Goal: Information Seeking & Learning: Learn about a topic

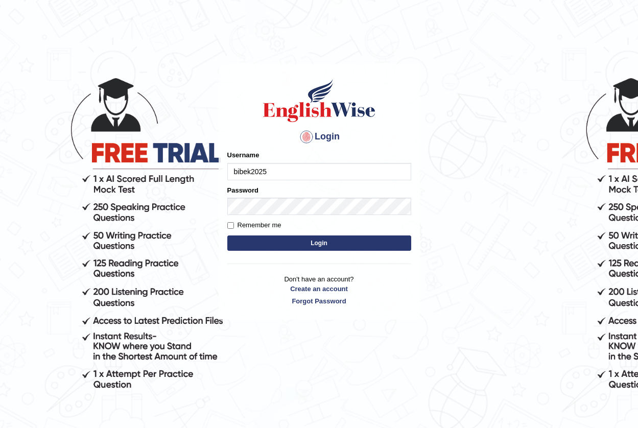
type input "bibek2025"
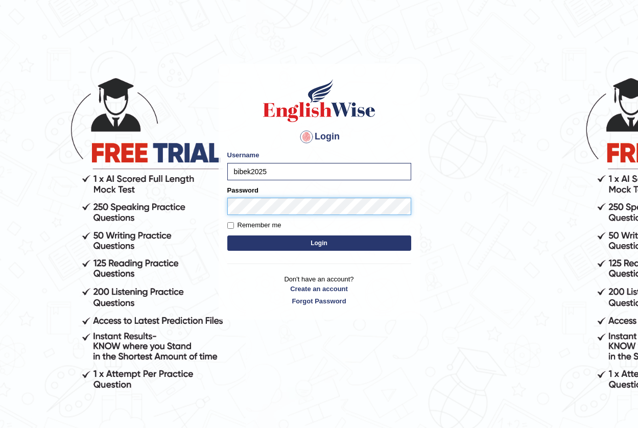
click at [227, 236] on button "Login" at bounding box center [319, 243] width 184 height 15
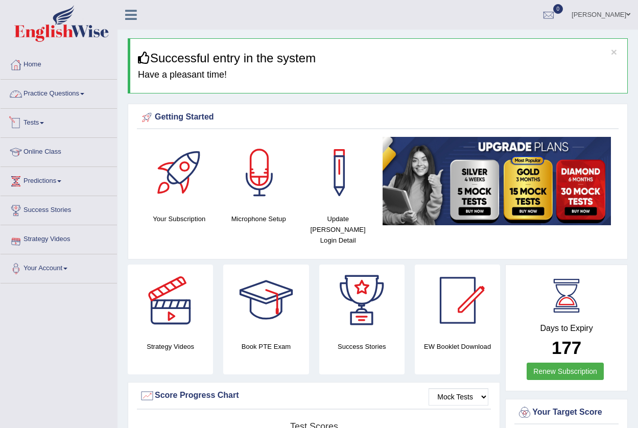
click at [60, 95] on link "Practice Questions" at bounding box center [59, 93] width 117 height 26
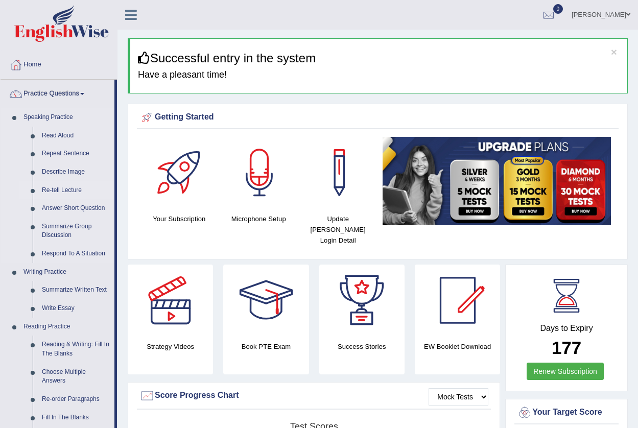
click at [61, 188] on link "Re-tell Lecture" at bounding box center [75, 190] width 77 height 18
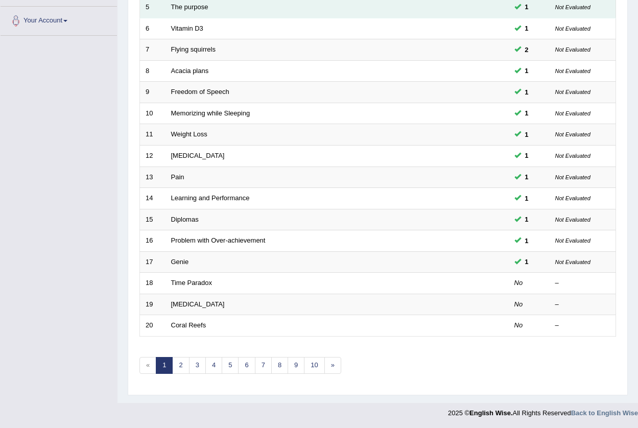
scroll to position [248, 0]
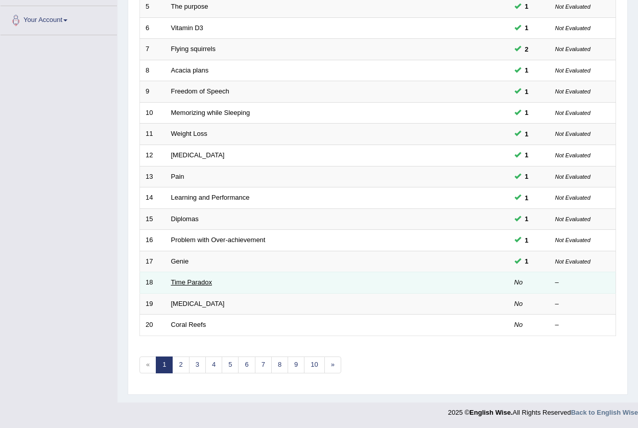
click at [183, 284] on link "Time Paradox" at bounding box center [191, 283] width 41 height 8
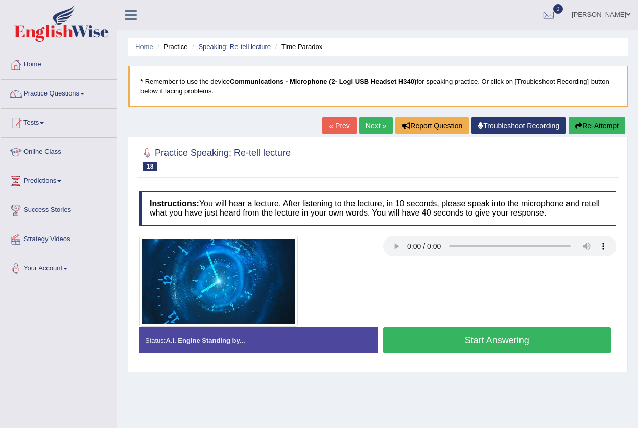
click at [473, 348] on button "Start Answering" at bounding box center [497, 341] width 228 height 26
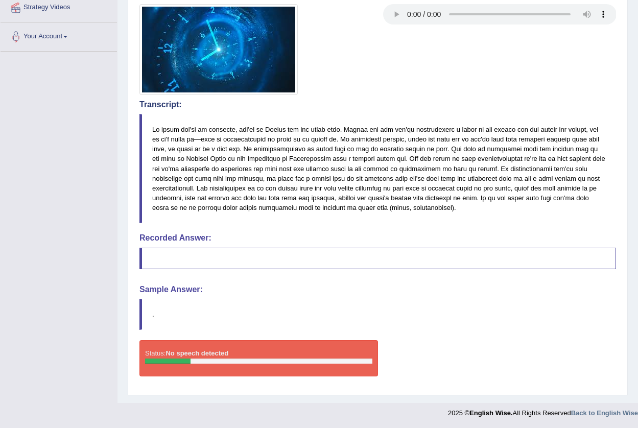
scroll to position [233, 0]
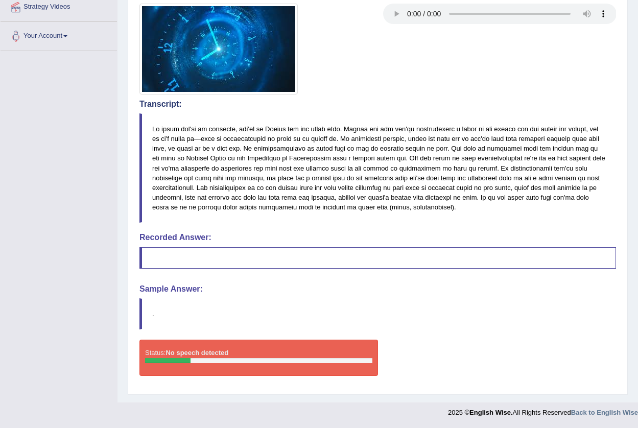
click at [174, 296] on div "Instructions: You will hear a lecture. After listening to the lecture, in 10 se…" at bounding box center [378, 170] width 482 height 435
click at [338, 305] on blockquote "." at bounding box center [378, 313] width 477 height 31
drag, startPoint x: 338, startPoint y: 305, endPoint x: 396, endPoint y: 305, distance: 57.2
click at [345, 305] on blockquote "." at bounding box center [378, 313] width 477 height 31
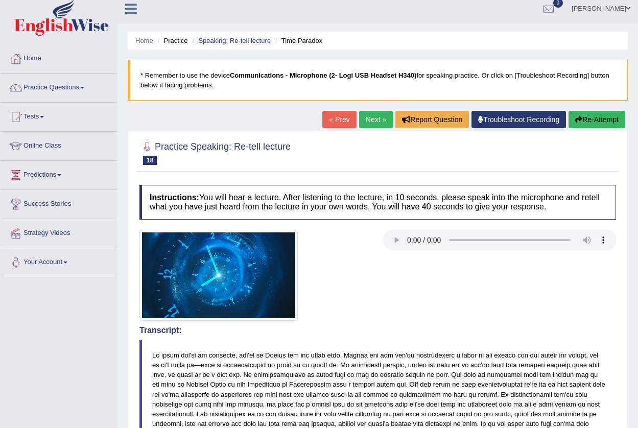
scroll to position [0, 0]
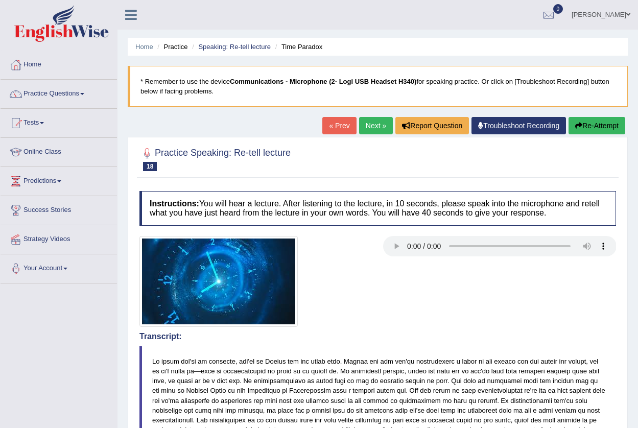
click at [590, 124] on button "Re-Attempt" at bounding box center [597, 125] width 57 height 17
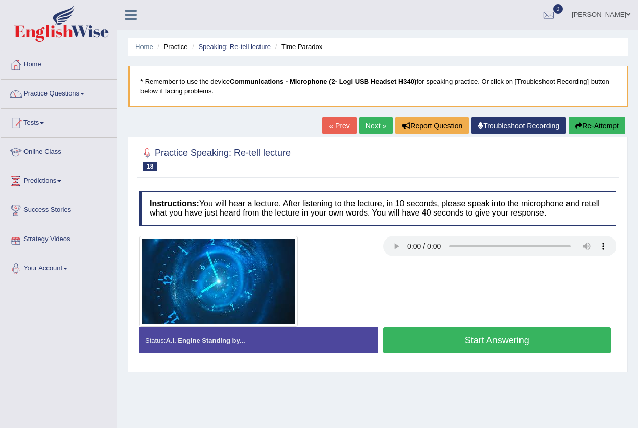
click at [474, 341] on button "Start Answering" at bounding box center [497, 341] width 228 height 26
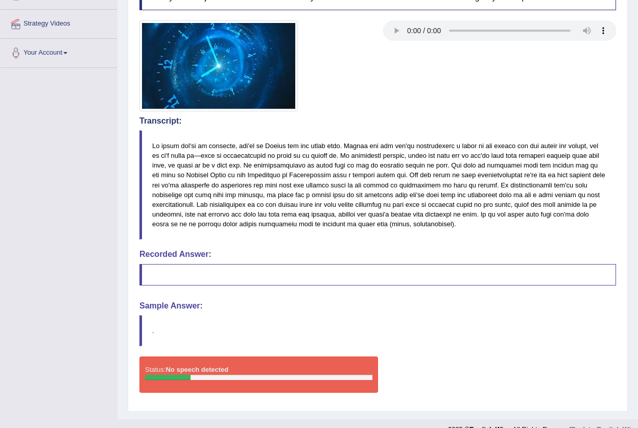
scroll to position [233, 0]
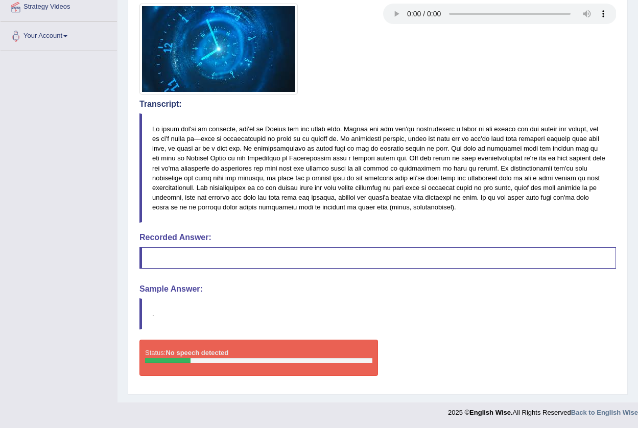
click at [207, 341] on div "Status: No speech detected" at bounding box center [259, 358] width 239 height 36
click at [202, 364] on div "Status: No speech detected" at bounding box center [259, 358] width 239 height 36
click at [204, 363] on div at bounding box center [258, 360] width 227 height 5
click at [152, 314] on blockquote "." at bounding box center [378, 313] width 477 height 31
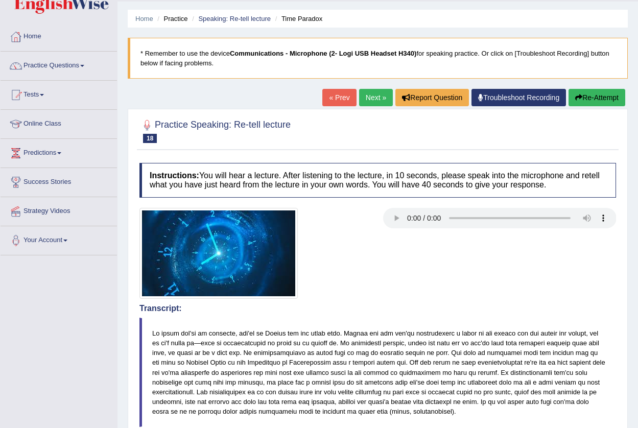
click at [511, 103] on link "Troubleshoot Recording" at bounding box center [519, 97] width 95 height 17
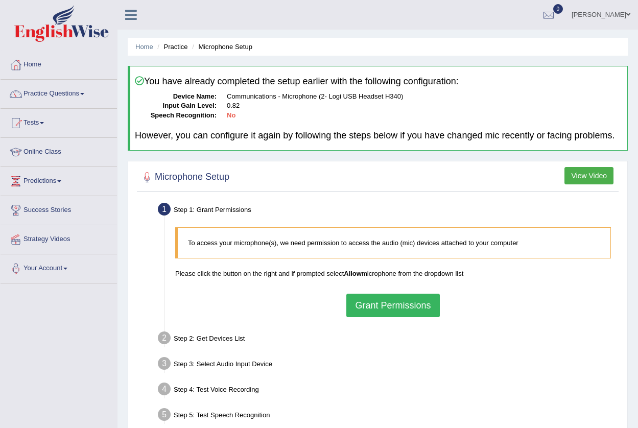
click at [388, 300] on button "Grant Permissions" at bounding box center [392, 306] width 93 height 24
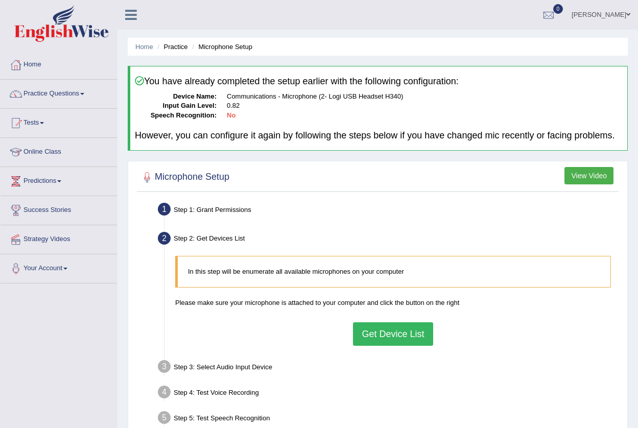
click at [375, 339] on button "Get Device List" at bounding box center [393, 334] width 80 height 24
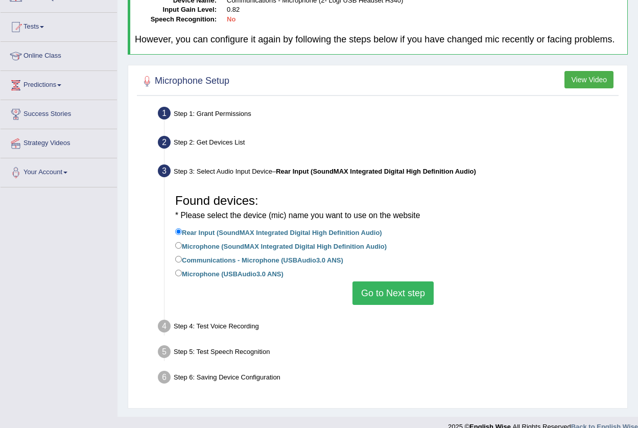
scroll to position [102, 0]
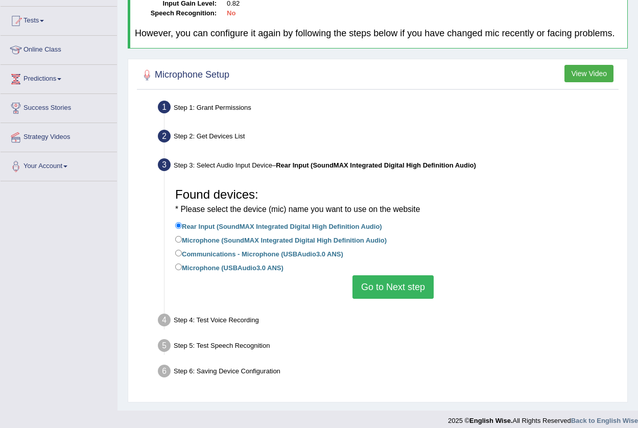
click at [392, 281] on button "Go to Next step" at bounding box center [393, 287] width 81 height 24
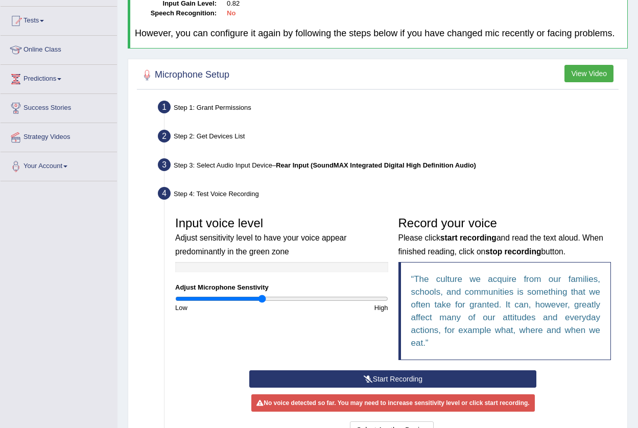
click at [385, 384] on button "Start Recording" at bounding box center [392, 379] width 287 height 17
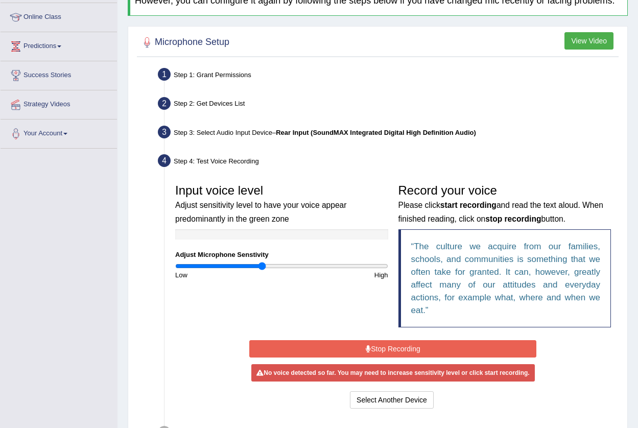
scroll to position [153, 0]
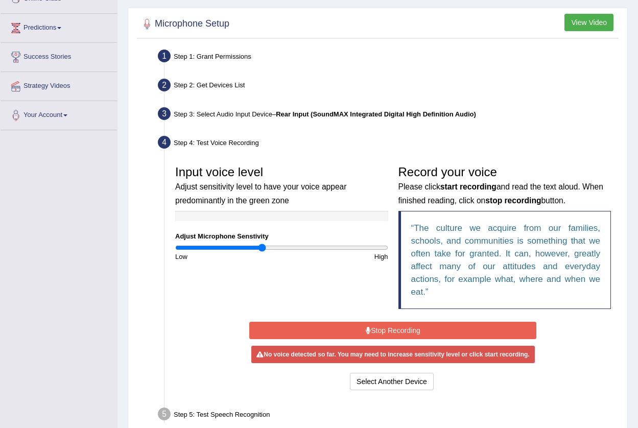
click at [356, 327] on button "Stop Recording" at bounding box center [392, 330] width 287 height 17
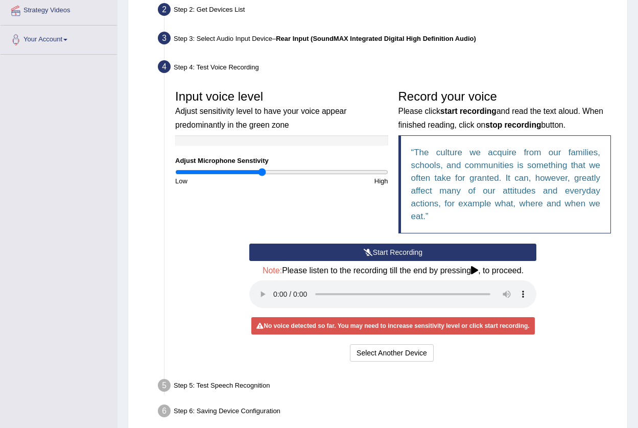
scroll to position [256, 0]
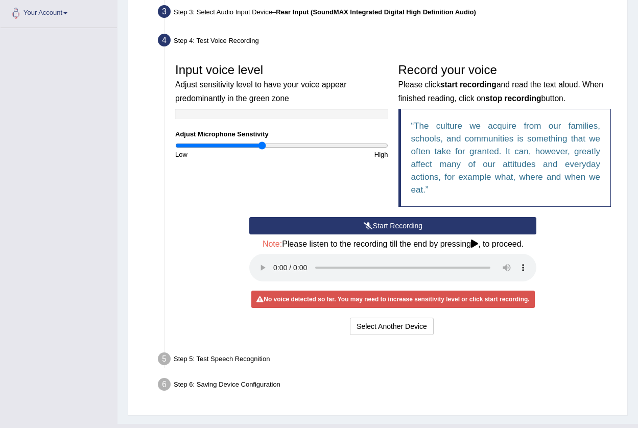
click at [374, 223] on button "Start Recording" at bounding box center [392, 225] width 287 height 17
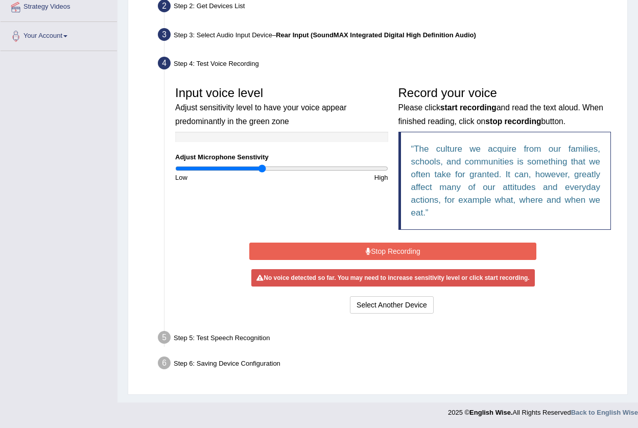
scroll to position [230, 0]
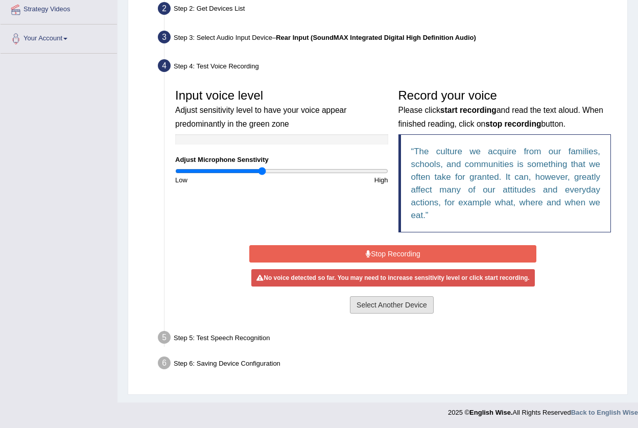
click at [394, 304] on button "Select Another Device" at bounding box center [392, 304] width 84 height 17
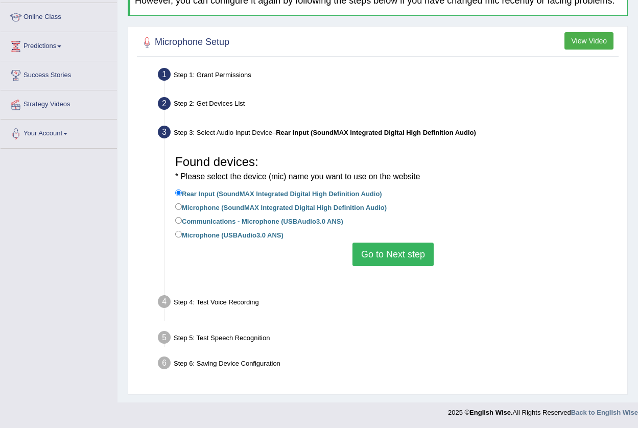
scroll to position [110, 0]
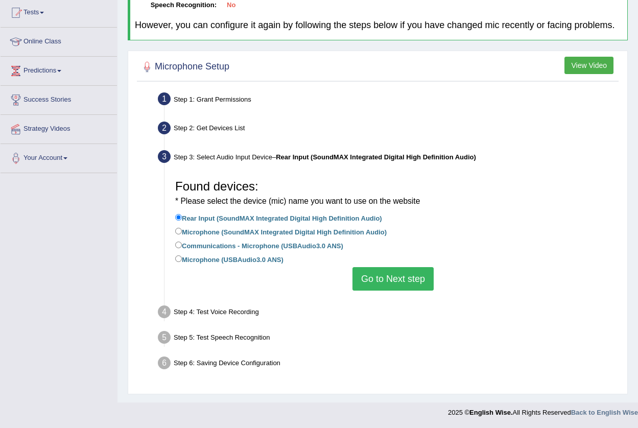
click at [389, 279] on button "Go to Next step" at bounding box center [393, 279] width 81 height 24
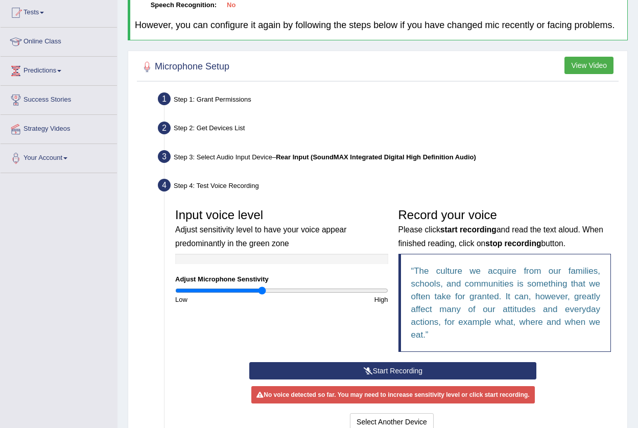
click at [380, 372] on button "Start Recording" at bounding box center [392, 370] width 287 height 17
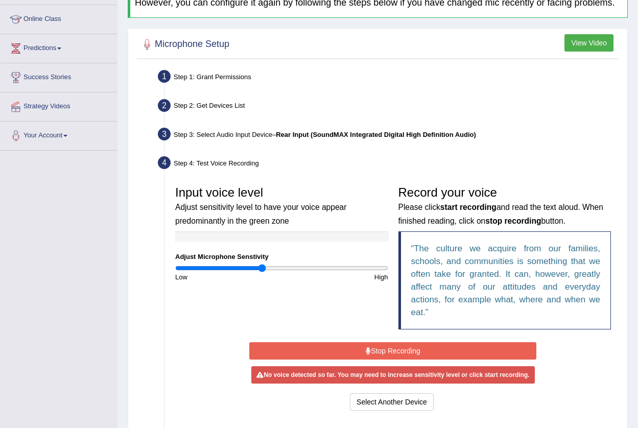
scroll to position [153, 0]
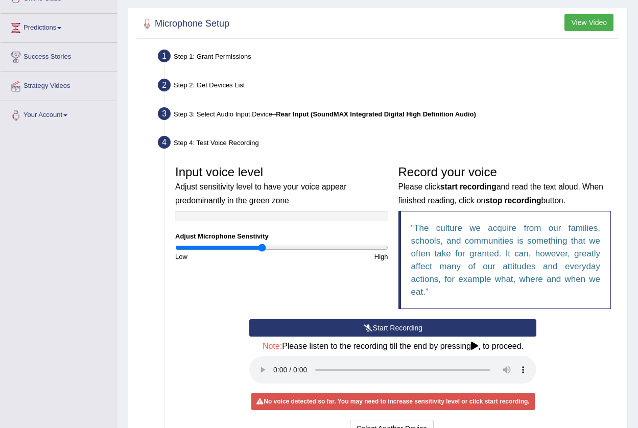
click at [226, 374] on div "Start Recording Stop Recording Note: Please listen to the recording till the en…" at bounding box center [393, 379] width 446 height 121
click at [371, 323] on button "Start Recording" at bounding box center [392, 327] width 287 height 17
